Goal: Task Accomplishment & Management: Use online tool/utility

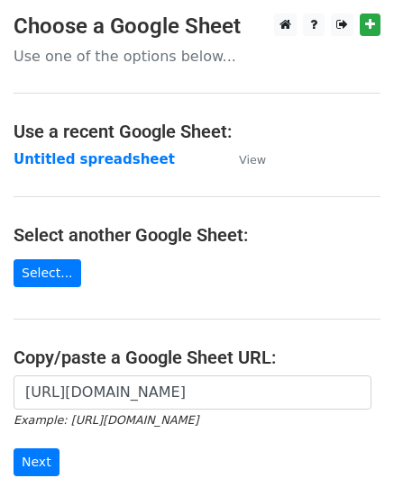
scroll to position [0, 403]
type input "[URL][DOMAIN_NAME]"
click at [14, 449] on input "Next" at bounding box center [37, 463] width 46 height 28
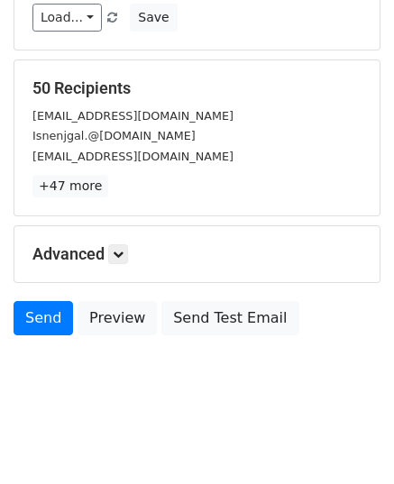
scroll to position [213, 0]
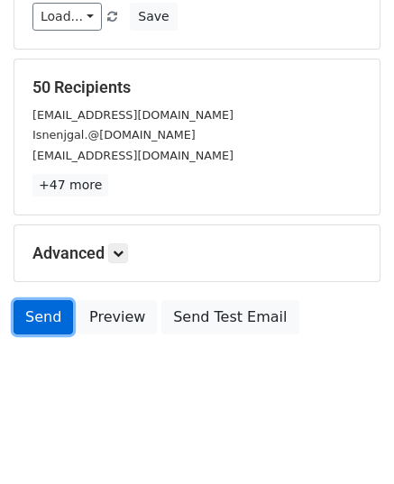
click at [32, 322] on link "Send" at bounding box center [43, 317] width 59 height 34
